Goal: Task Accomplishment & Management: Manage account settings

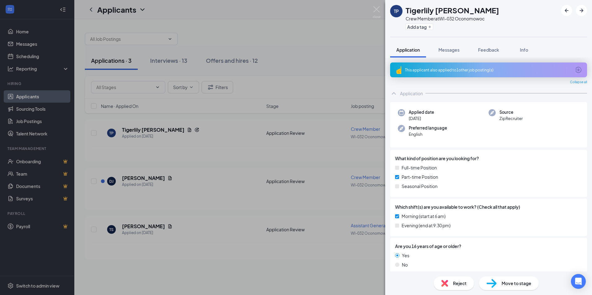
click at [466, 71] on div "This applicant also applied to 1 other job posting(s)" at bounding box center [488, 69] width 166 height 5
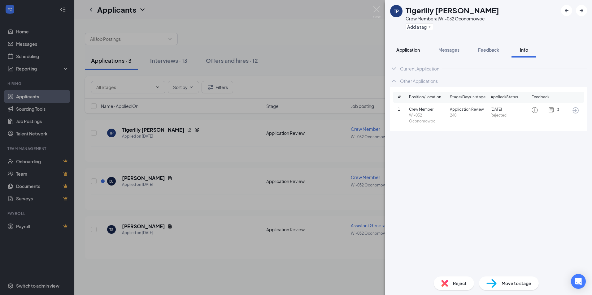
click at [421, 51] on button "Application" at bounding box center [408, 49] width 36 height 15
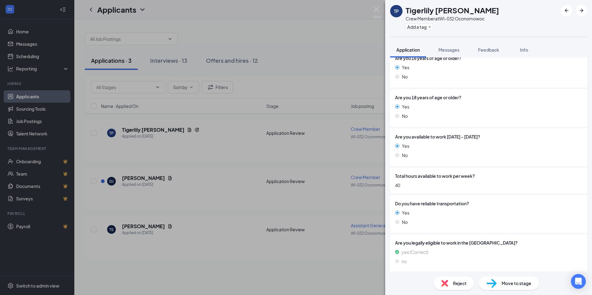
scroll to position [189, 0]
click at [518, 286] on div "Move to stage" at bounding box center [509, 284] width 60 height 14
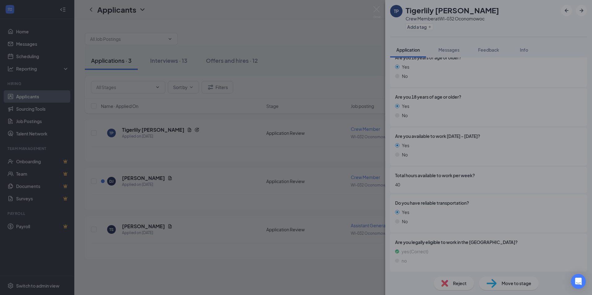
scroll to position [187, 0]
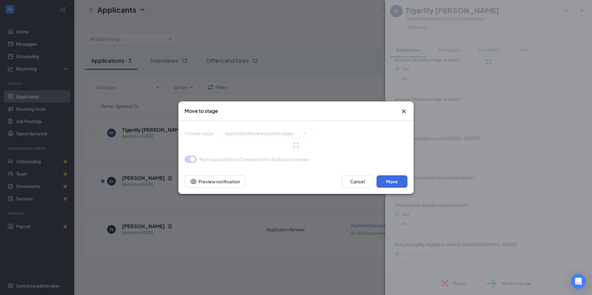
type input "Onsite Interview (next stage)"
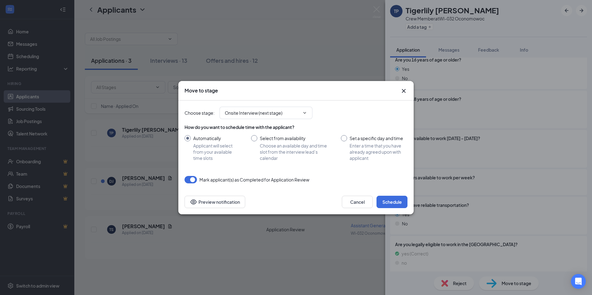
click at [255, 138] on input "Select from availability Choose an available day and time slot from the intervi…" at bounding box center [289, 148] width 77 height 26
radio input "true"
radio input "false"
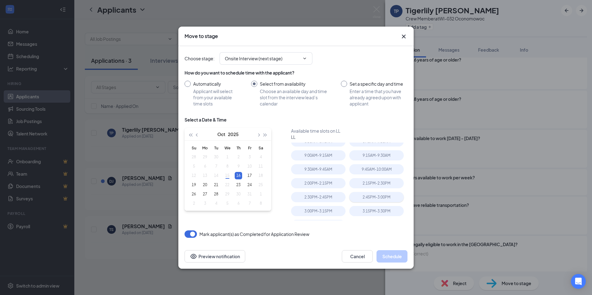
scroll to position [31, 0]
click at [331, 175] on div "2:00PM - 2:15PM" at bounding box center [318, 172] width 54 height 10
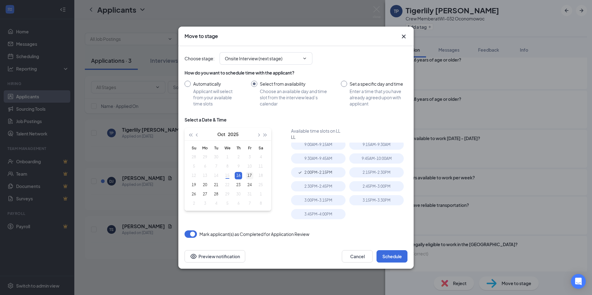
click at [249, 174] on div "17" at bounding box center [249, 175] width 7 height 7
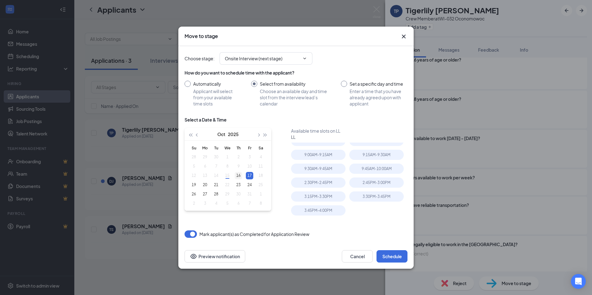
click at [241, 175] on div "16" at bounding box center [238, 175] width 7 height 7
type input "[DATE]"
click at [386, 258] on button "Schedule" at bounding box center [391, 256] width 31 height 12
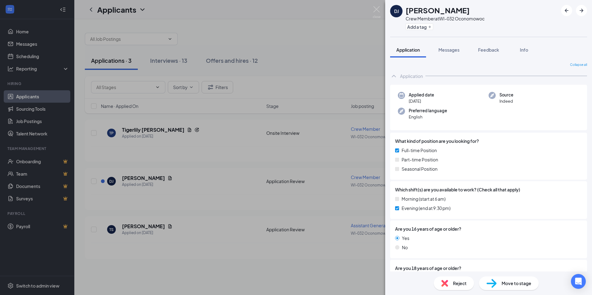
click at [521, 286] on span "Move to stage" at bounding box center [516, 283] width 30 height 7
type input "Onsite Interview (next stage)"
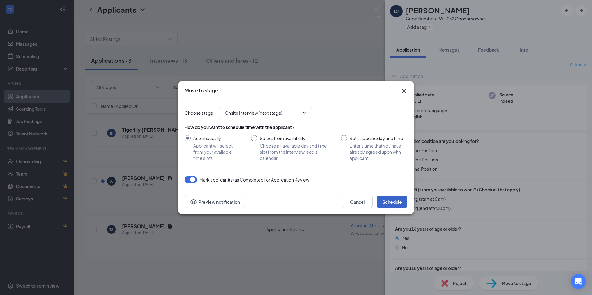
click at [400, 208] on button "Schedule" at bounding box center [391, 202] width 31 height 12
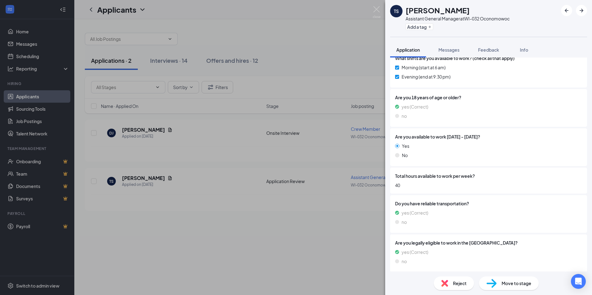
scroll to position [189, 0]
click at [517, 285] on span "Move to stage" at bounding box center [516, 283] width 30 height 7
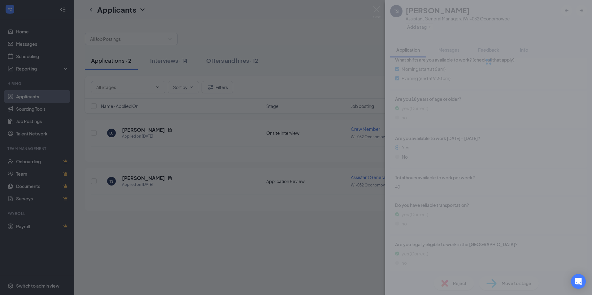
type input "Onsite Interview (next stage)"
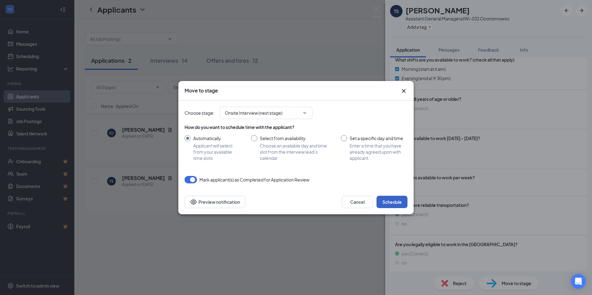
click at [401, 201] on button "Schedule" at bounding box center [391, 202] width 31 height 12
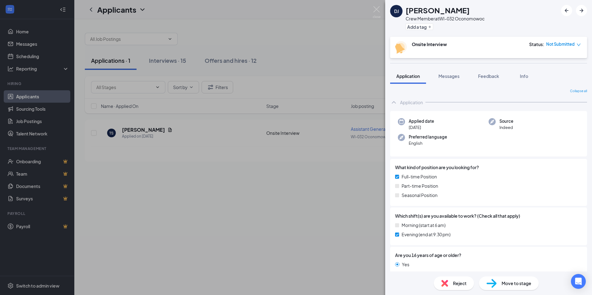
click at [521, 282] on span "Move to stage" at bounding box center [516, 283] width 30 height 7
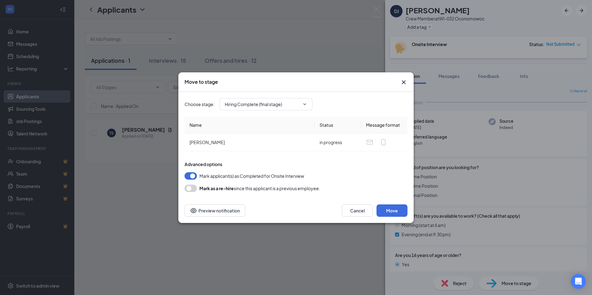
click at [190, 175] on button "button" at bounding box center [190, 175] width 12 height 7
click at [299, 103] on input "Hiring Complete (final stage)" at bounding box center [262, 104] width 75 height 7
drag, startPoint x: 340, startPoint y: 97, endPoint x: 350, endPoint y: 145, distance: 48.3
click at [340, 97] on div "Choose stage : Hiring Complete (final stage) Application Application Review Ons…" at bounding box center [295, 104] width 223 height 25
click at [355, 208] on button "Cancel" at bounding box center [357, 211] width 31 height 12
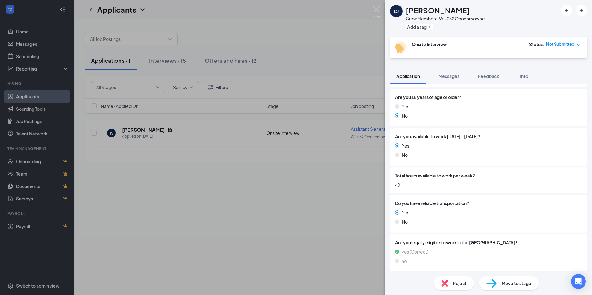
scroll to position [198, 0]
click at [562, 45] on span "Not Submitted" at bounding box center [560, 44] width 28 height 6
click at [452, 79] on button "Messages" at bounding box center [448, 75] width 33 height 15
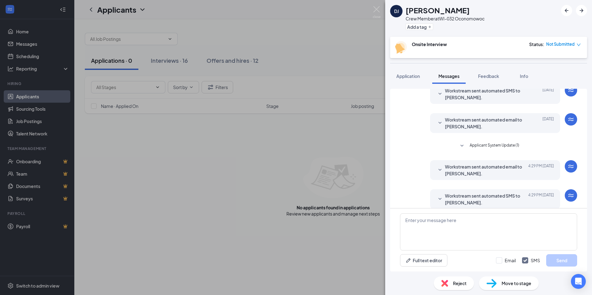
scroll to position [33, 0]
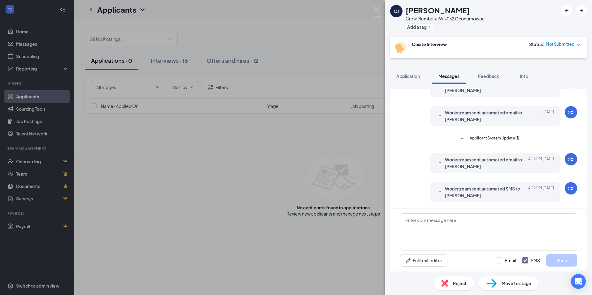
click at [140, 213] on div "DJ [PERSON_NAME] Crew Member at WI-032 Oconomowoc Add a tag Onsite Interview St…" at bounding box center [296, 147] width 592 height 295
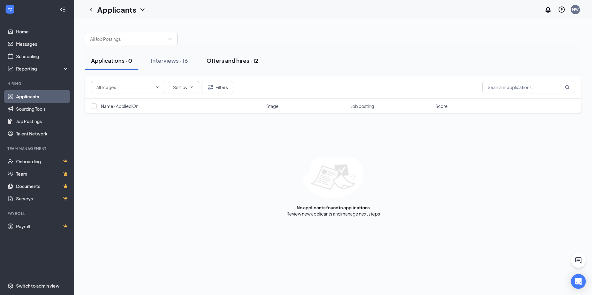
click at [220, 65] on button "Offers and hires · 12" at bounding box center [232, 60] width 64 height 19
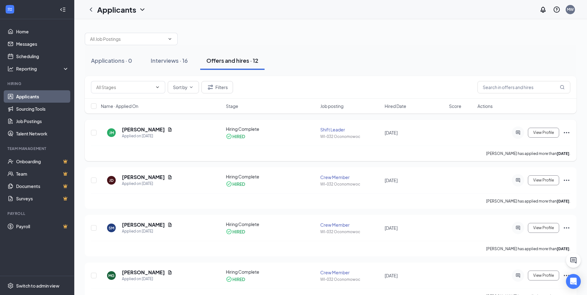
click at [240, 136] on div "HIRED" at bounding box center [238, 136] width 13 height 6
click at [137, 128] on h5 "[PERSON_NAME]" at bounding box center [143, 129] width 43 height 7
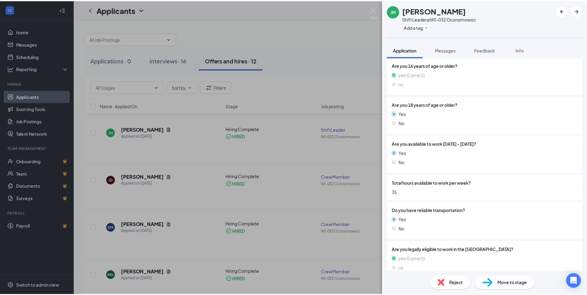
scroll to position [228, 0]
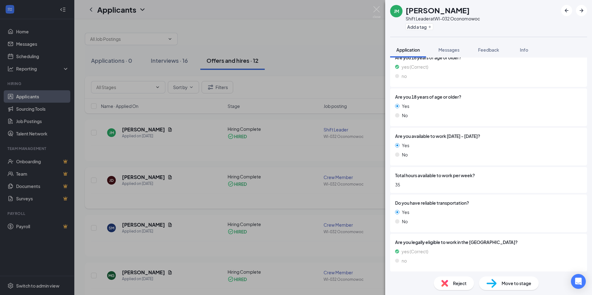
drag, startPoint x: 94, startPoint y: 172, endPoint x: 124, endPoint y: 171, distance: 29.4
click at [97, 173] on div "[PERSON_NAME] [PERSON_NAME] Shift Leader at WI-032 Oconomowoc Add a tag Applica…" at bounding box center [296, 147] width 592 height 295
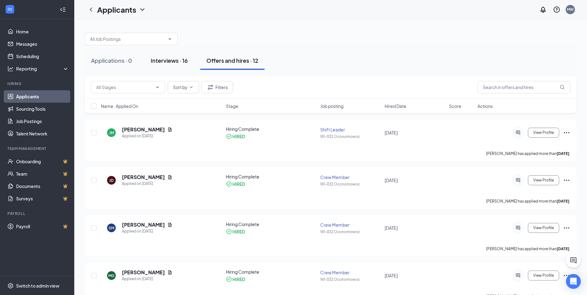
click at [180, 60] on div "Interviews · 16" at bounding box center [169, 61] width 37 height 8
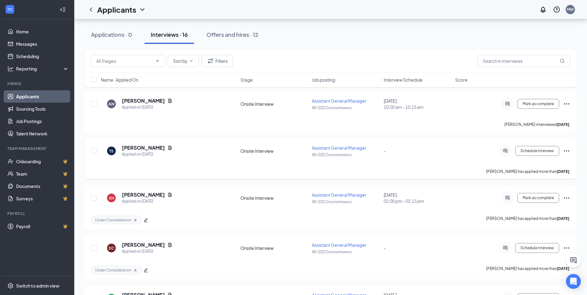
scroll to position [279, 0]
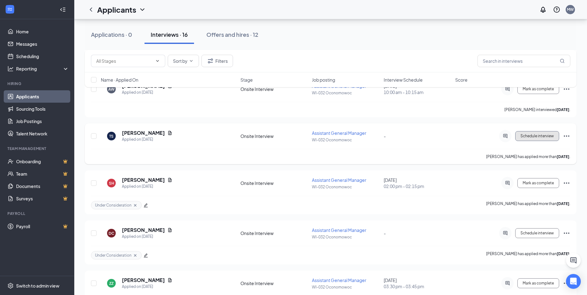
click at [542, 137] on span "Schedule interview" at bounding box center [537, 136] width 33 height 4
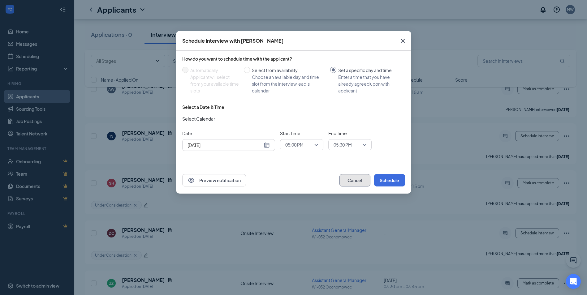
click at [350, 180] on button "Cancel" at bounding box center [354, 180] width 31 height 12
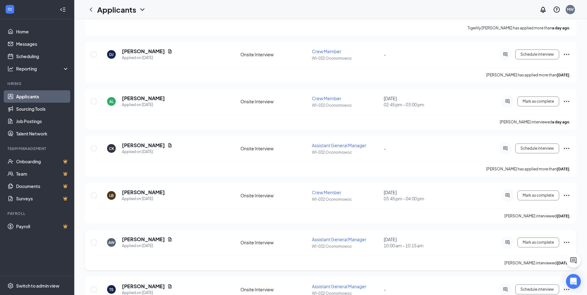
scroll to position [217, 0]
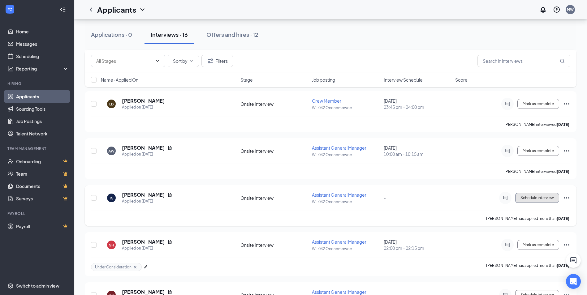
click at [547, 198] on span "Schedule interview" at bounding box center [537, 198] width 33 height 4
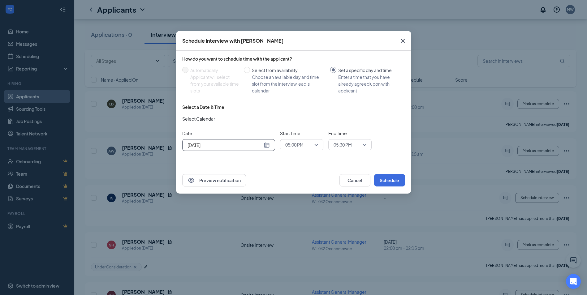
drag, startPoint x: 270, startPoint y: 145, endPoint x: 266, endPoint y: 146, distance: 5.0
click at [270, 146] on div "[DATE]" at bounding box center [228, 145] width 93 height 12
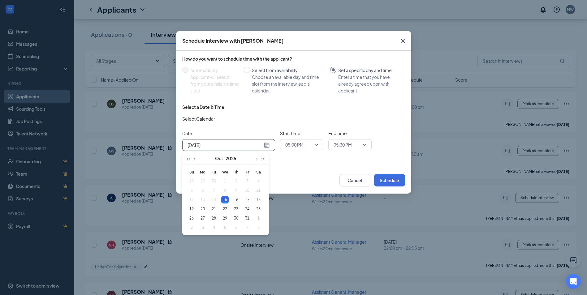
click at [264, 146] on div "[DATE]" at bounding box center [229, 145] width 82 height 7
type input "[DATE]"
click at [247, 199] on div "17" at bounding box center [247, 199] width 7 height 7
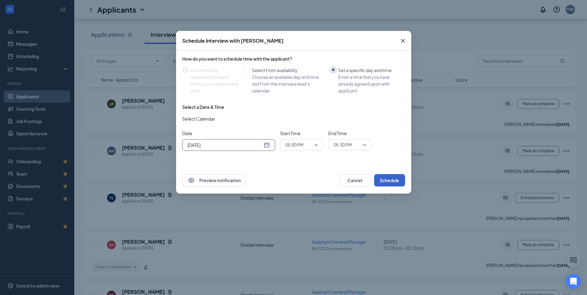
click at [392, 178] on button "Schedule" at bounding box center [389, 180] width 31 height 12
click at [392, 178] on button "button" at bounding box center [389, 180] width 31 height 12
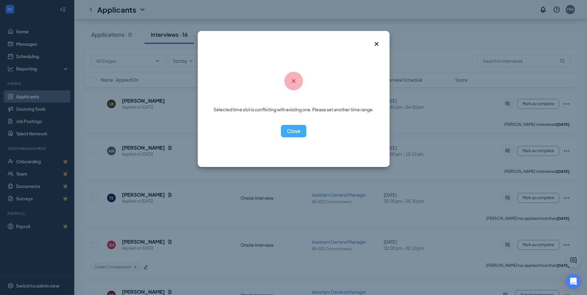
click at [371, 47] on div "Selected time slot is conflicting with existing one. Please set another time ra…" at bounding box center [294, 99] width 192 height 136
click at [381, 41] on span "Close" at bounding box center [381, 39] width 17 height 17
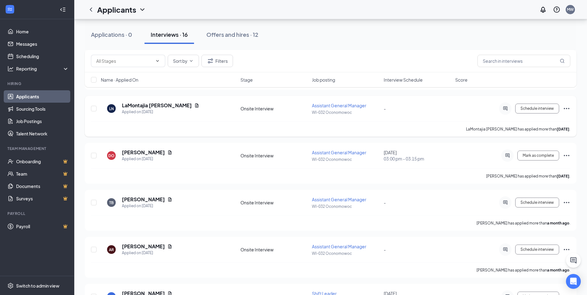
scroll to position [585, 0]
